Goal: Ask a question

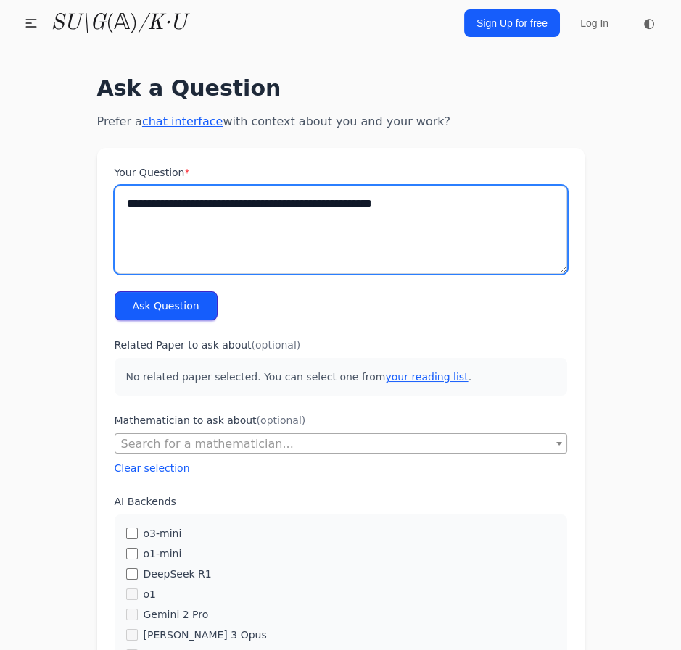
click at [220, 251] on textarea "**********" at bounding box center [341, 230] width 452 height 88
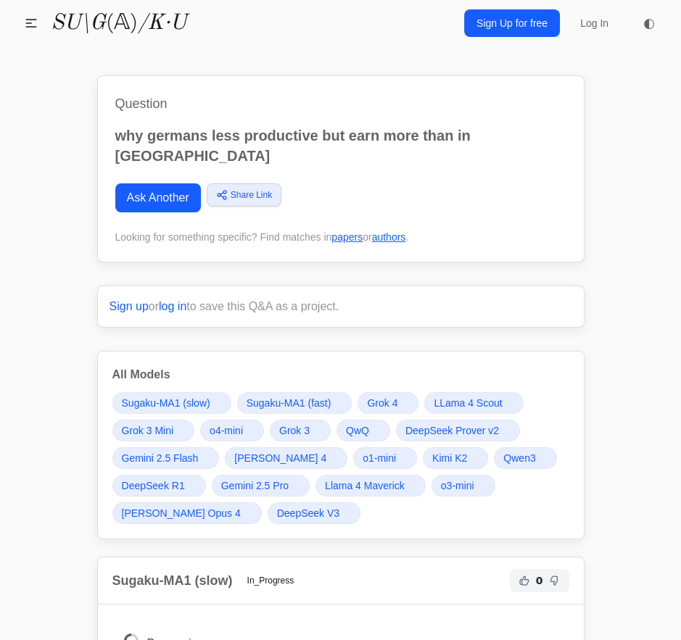
click at [398, 392] on link "Grok 4" at bounding box center [387, 403] width 61 height 22
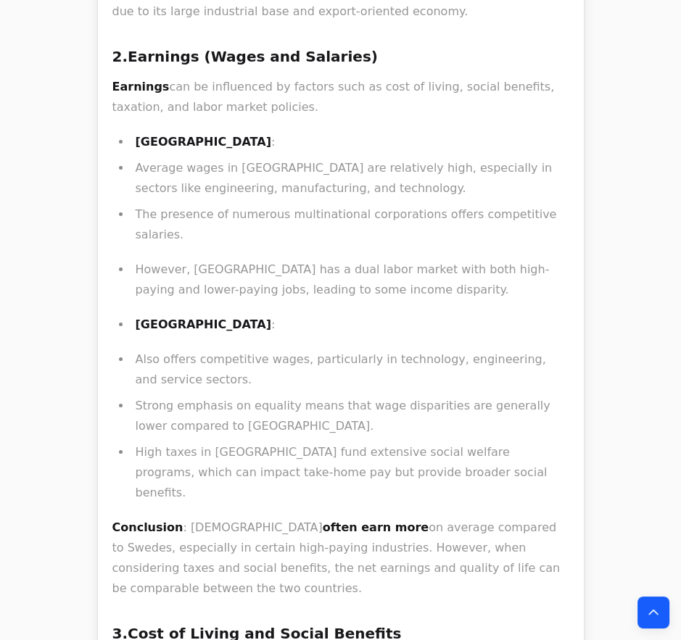
scroll to position [22848, 0]
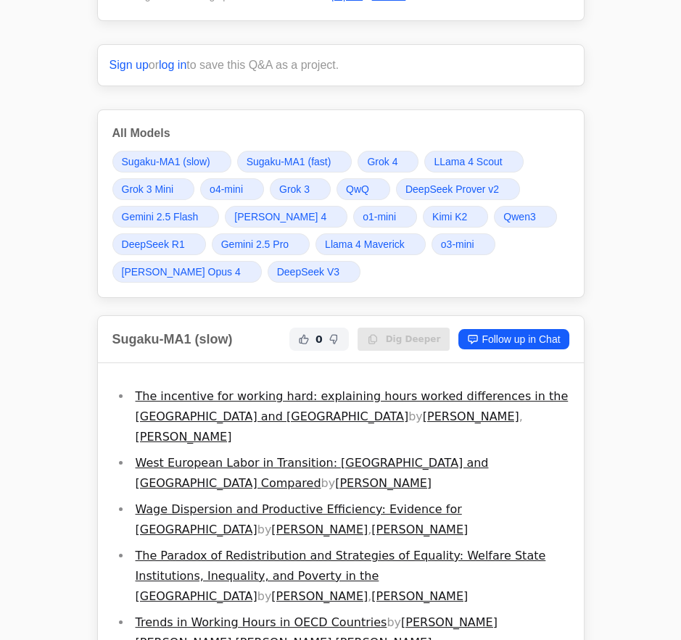
scroll to position [0, 0]
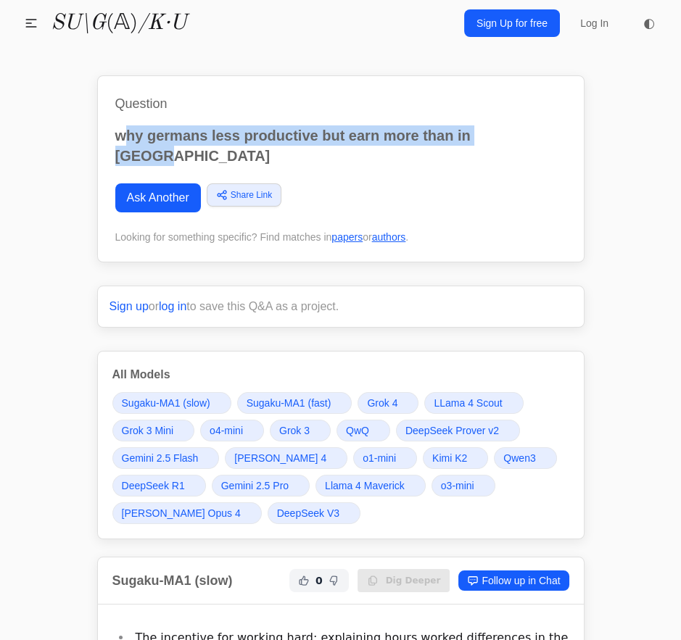
drag, startPoint x: 530, startPoint y: 130, endPoint x: 122, endPoint y: 144, distance: 408.3
click at [122, 142] on p "why germans less productive but earn more than in sweden" at bounding box center [340, 145] width 451 height 41
click at [135, 183] on link "Ask Another" at bounding box center [158, 197] width 86 height 29
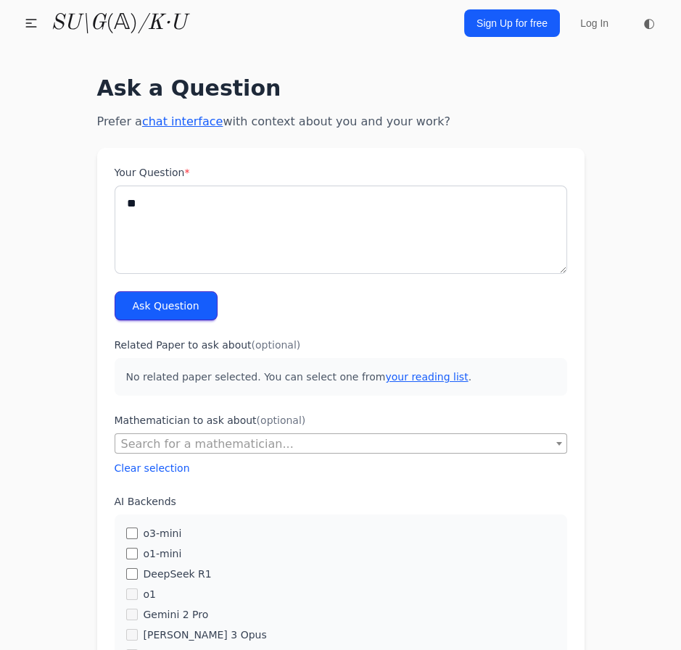
type textarea "*"
type textarea "**********"
click at [160, 317] on button "Ask Question" at bounding box center [166, 305] width 103 height 29
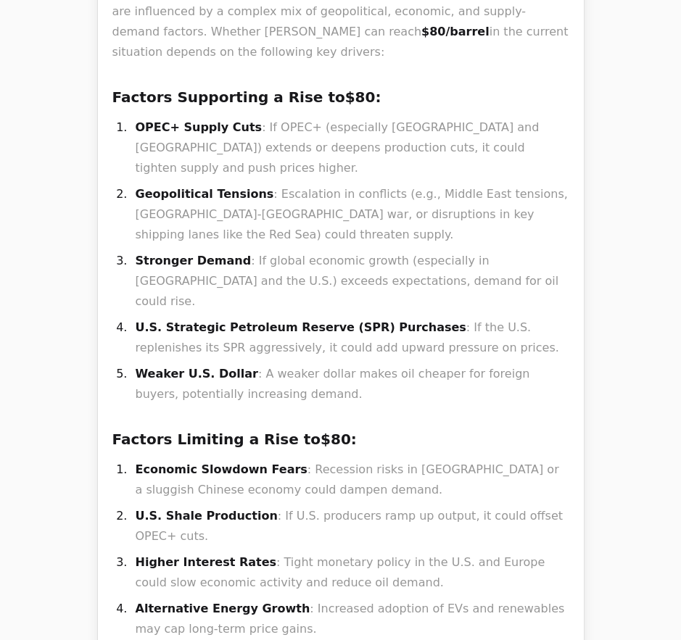
scroll to position [13383, 0]
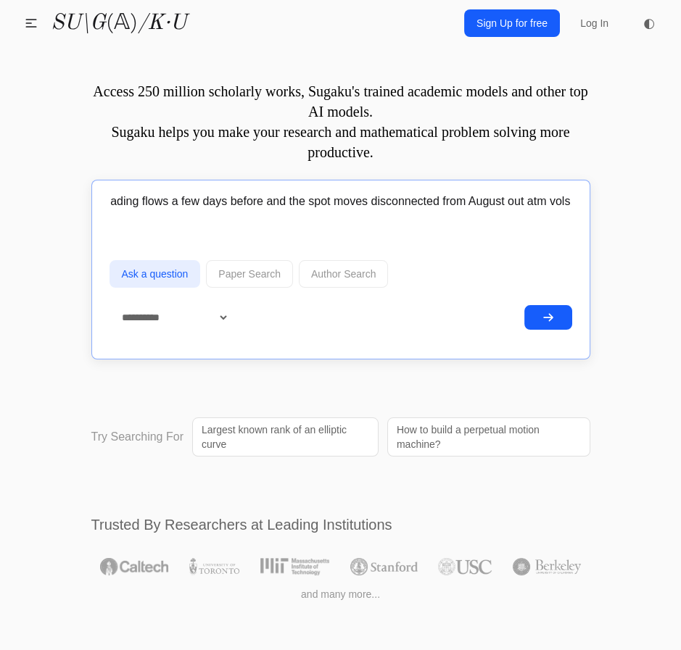
scroll to position [0, 3631]
type input ""Cool so since no one here knows the correct answer... US shale producers have …"
click at [524, 305] on button "submit" at bounding box center [548, 317] width 48 height 25
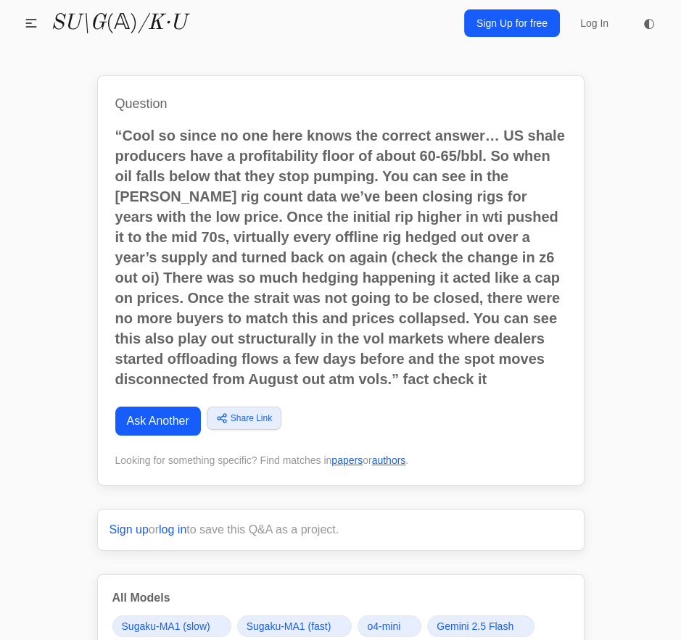
click at [412, 390] on div "Question “Cool so since no one here knows the correct answer… US shale producer…" at bounding box center [340, 280] width 487 height 410
click at [407, 386] on div "Question “Cool so since no one here knows the correct answer… US shale producer…" at bounding box center [340, 280] width 487 height 410
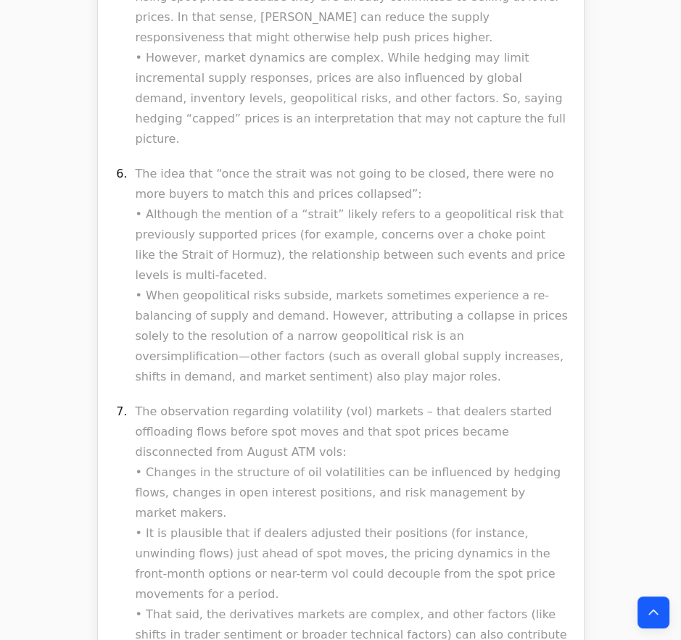
scroll to position [19704, 0]
